Goal: Task Accomplishment & Management: Use online tool/utility

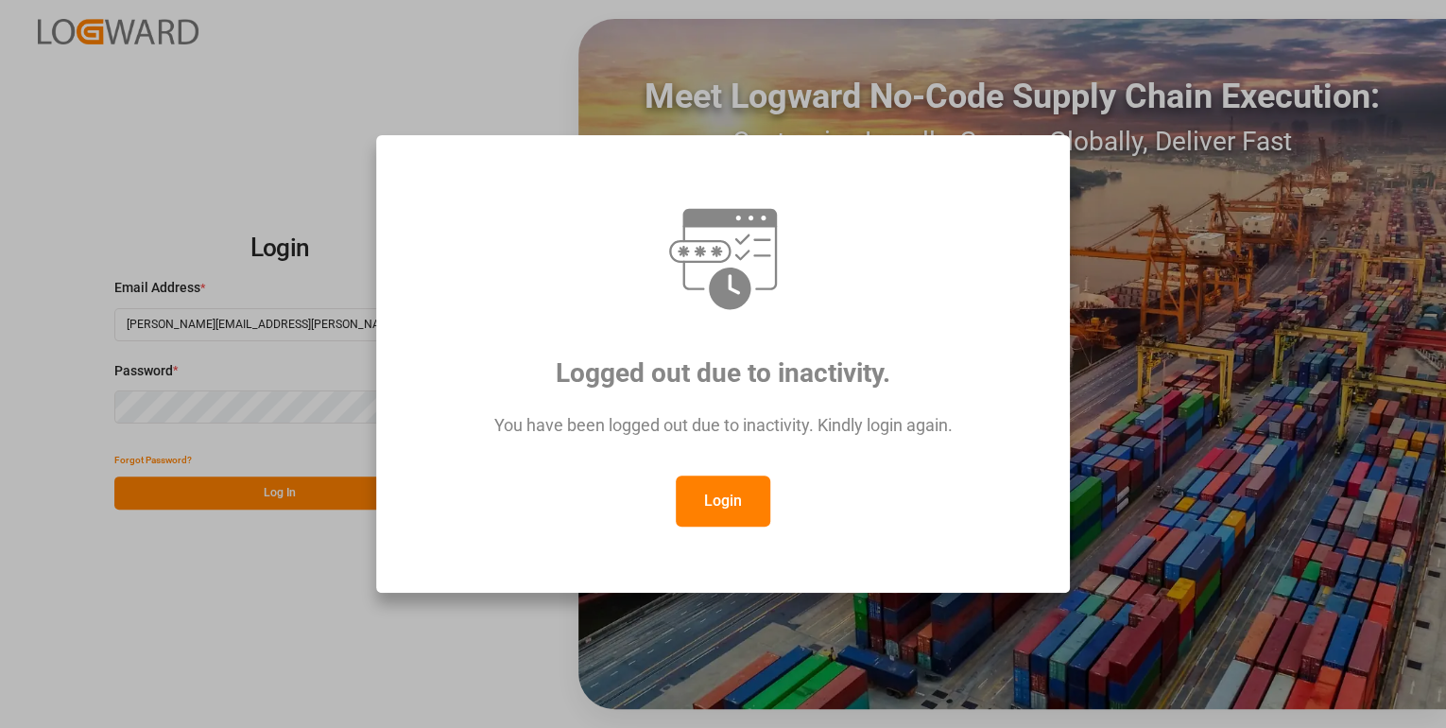
click at [701, 495] on button "Login" at bounding box center [723, 500] width 95 height 51
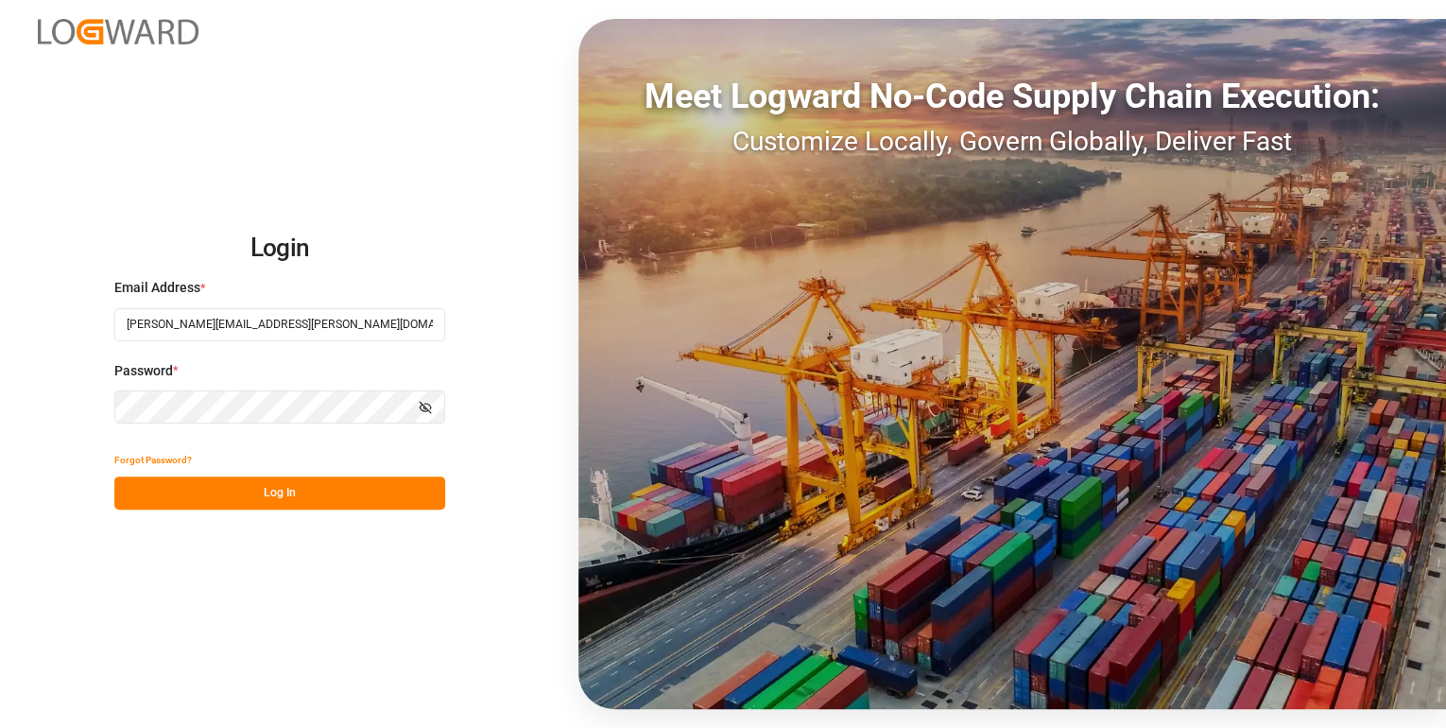
click at [261, 494] on button "Log In" at bounding box center [279, 492] width 331 height 33
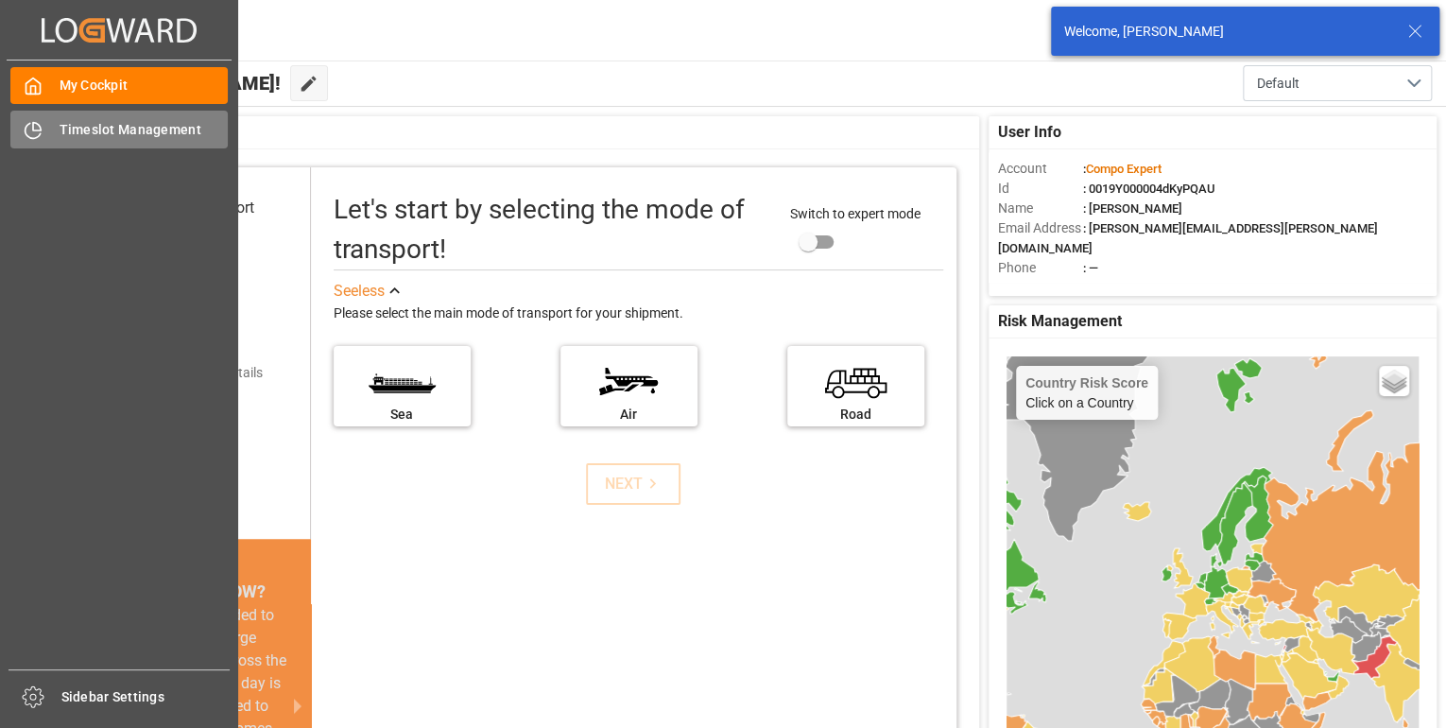
click at [161, 125] on span "Timeslot Management" at bounding box center [144, 130] width 169 height 20
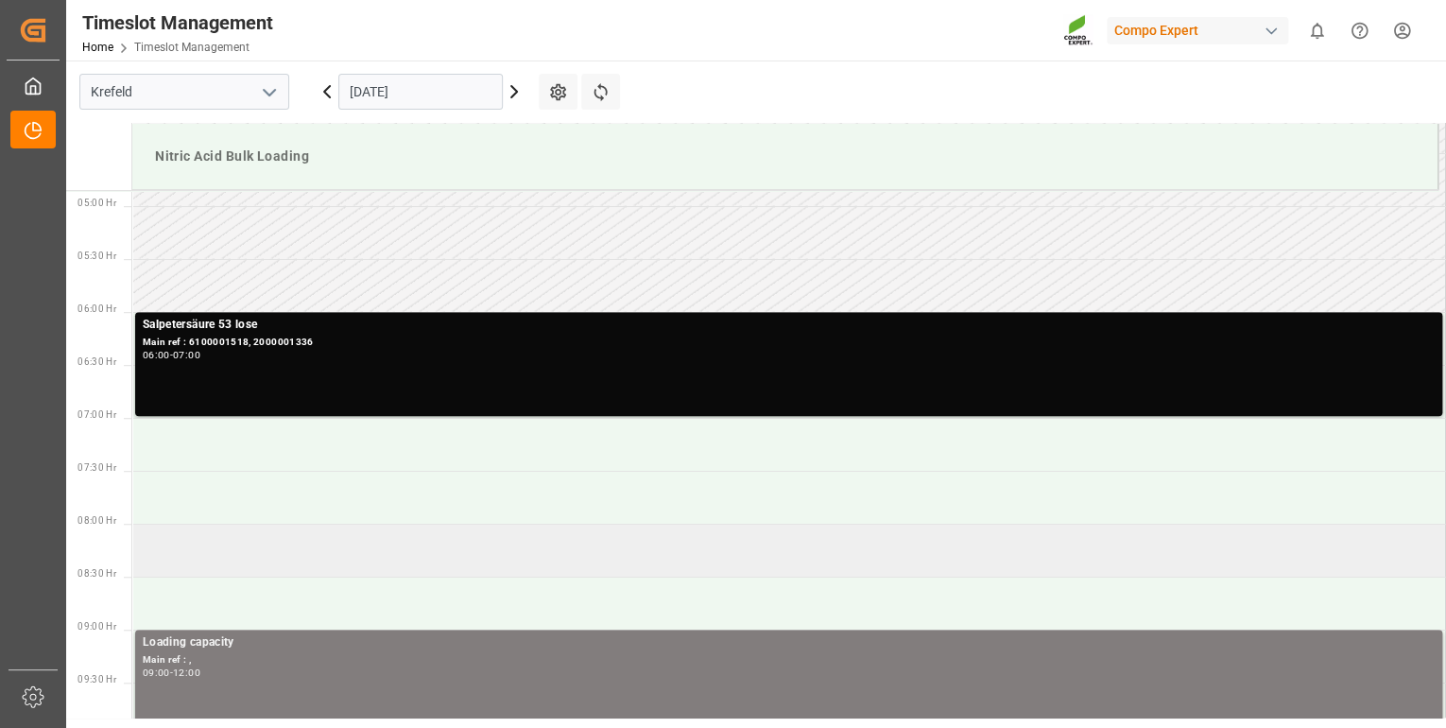
scroll to position [426, 0]
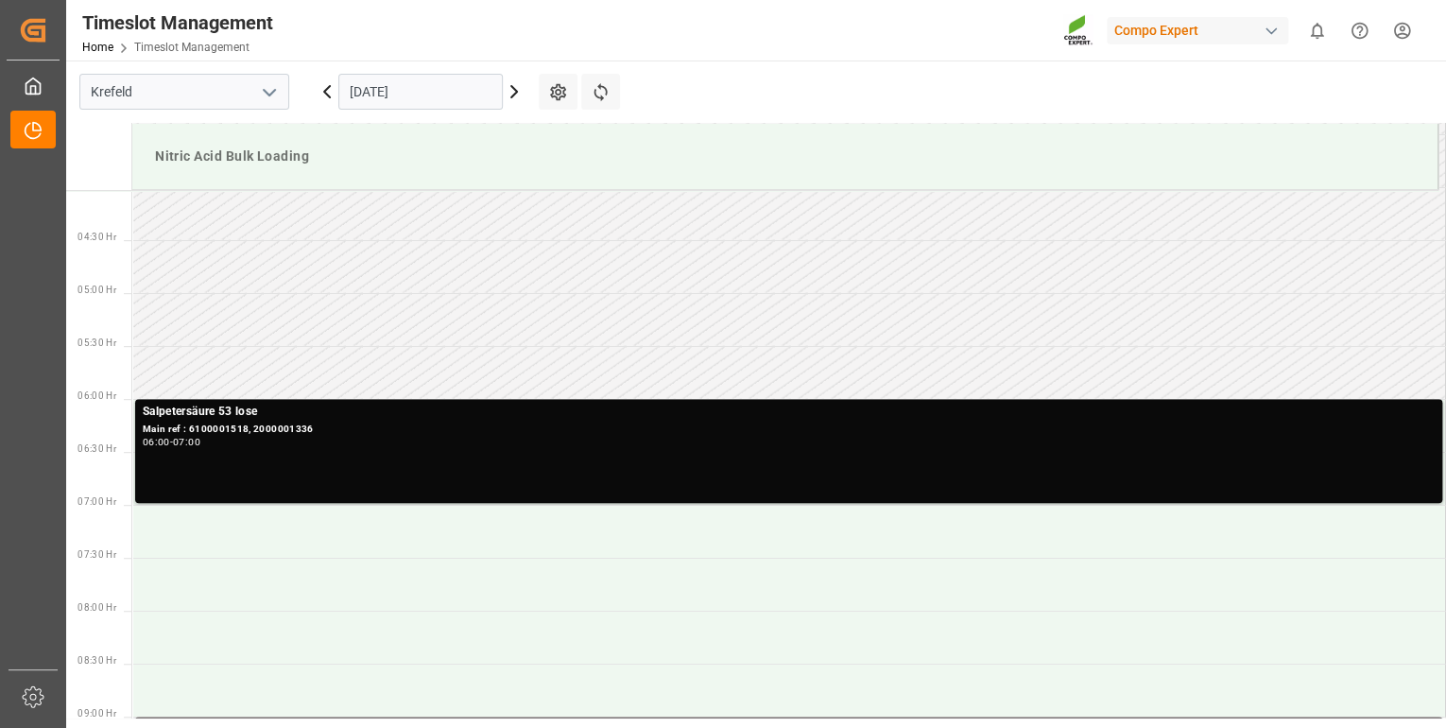
click at [517, 95] on icon at bounding box center [514, 91] width 23 height 23
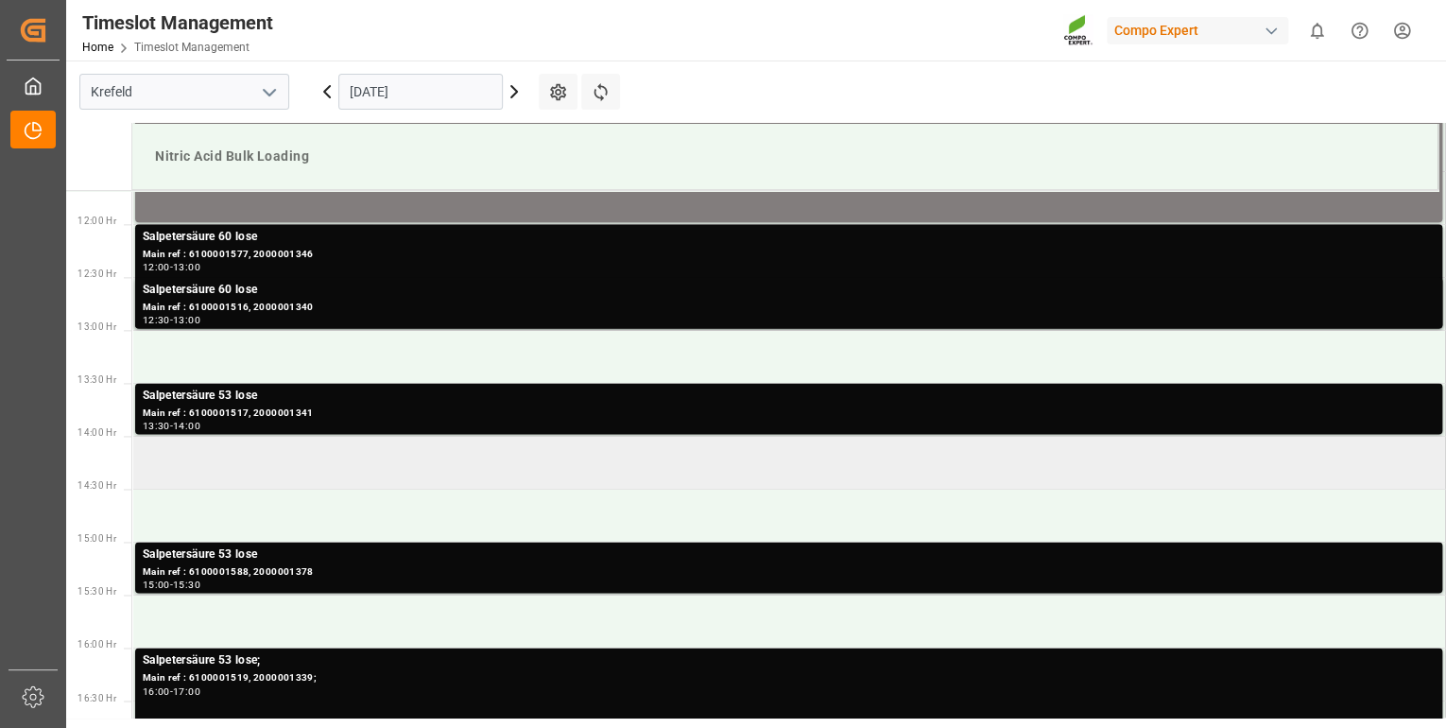
scroll to position [1210, 0]
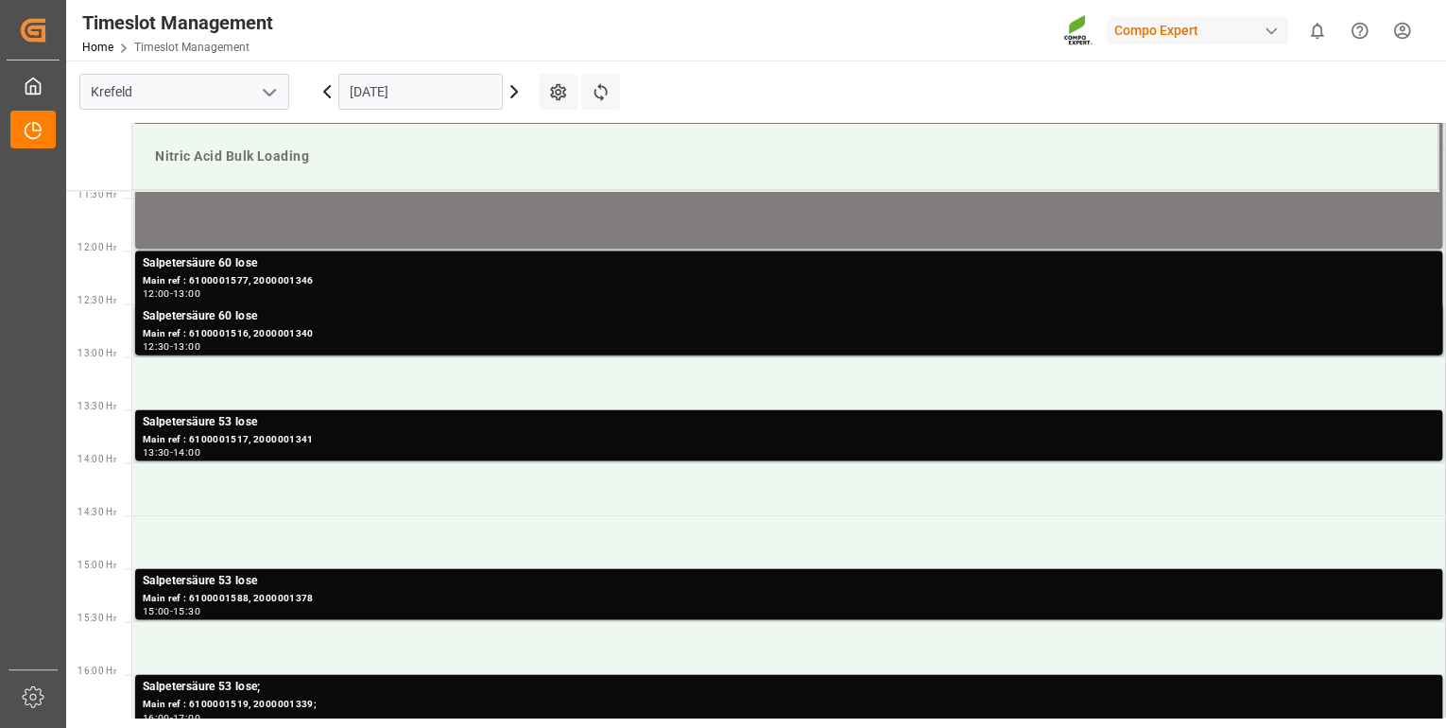
click at [332, 89] on icon at bounding box center [327, 91] width 23 height 23
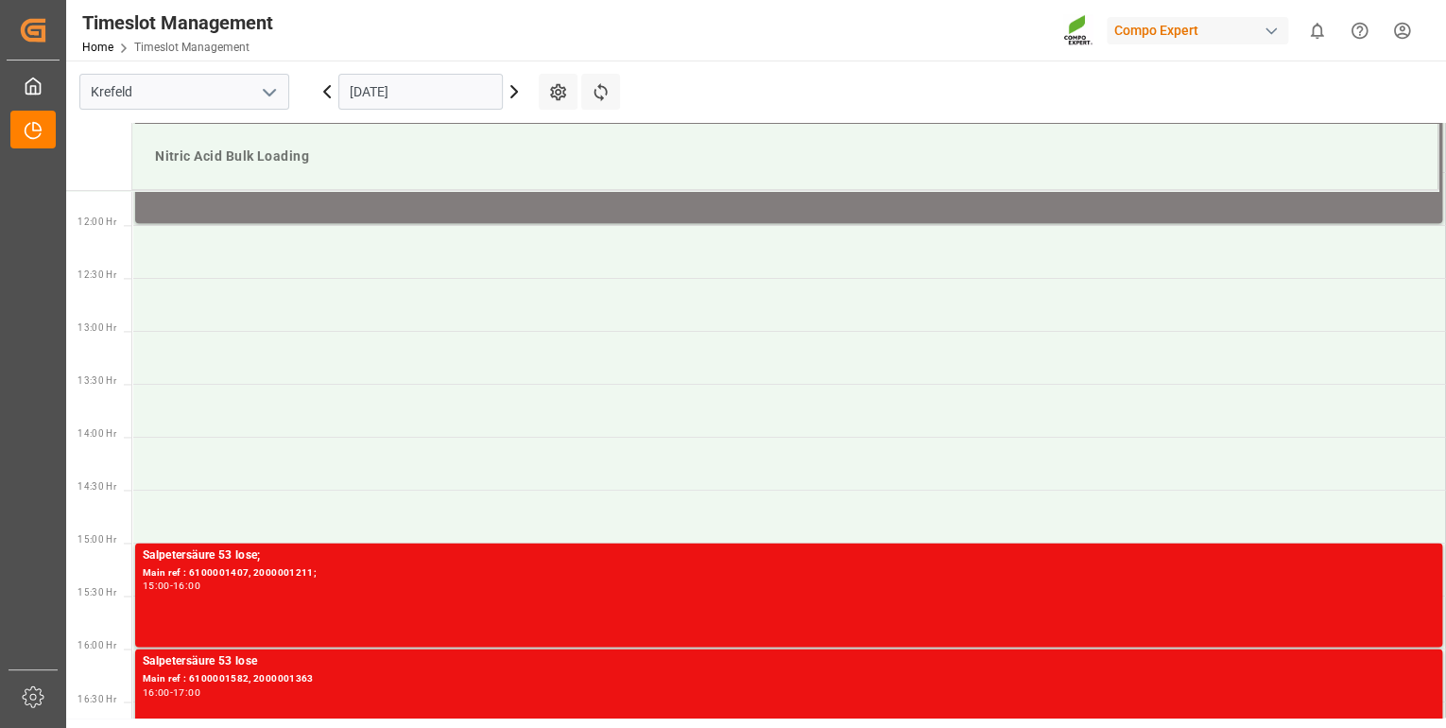
scroll to position [1134, 0]
